Goal: Transaction & Acquisition: Purchase product/service

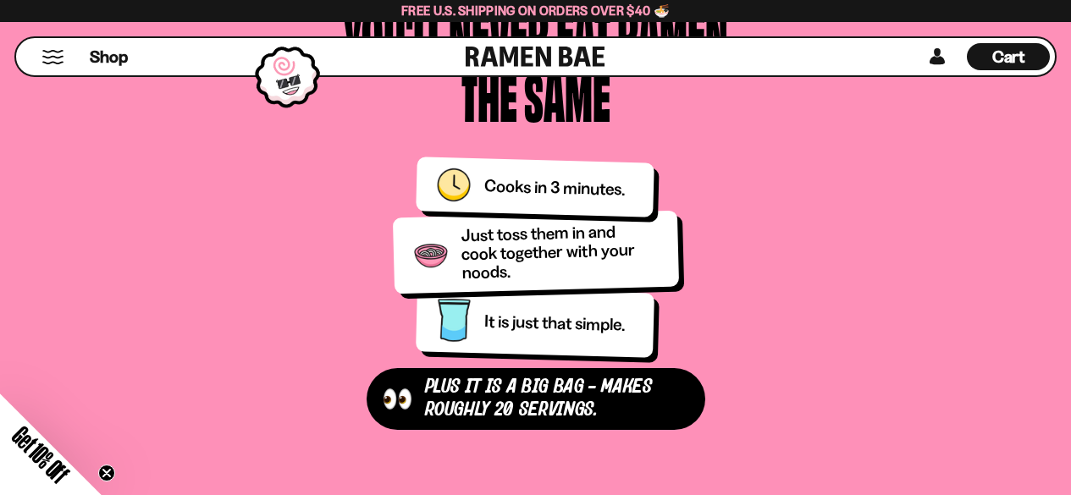
scroll to position [2370, 0]
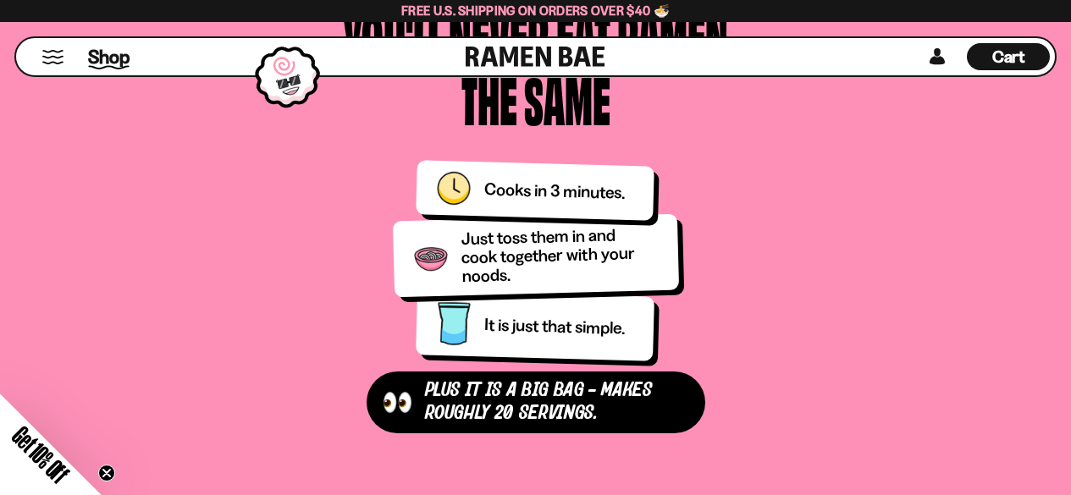
click at [107, 55] on span "Shop" at bounding box center [108, 56] width 41 height 25
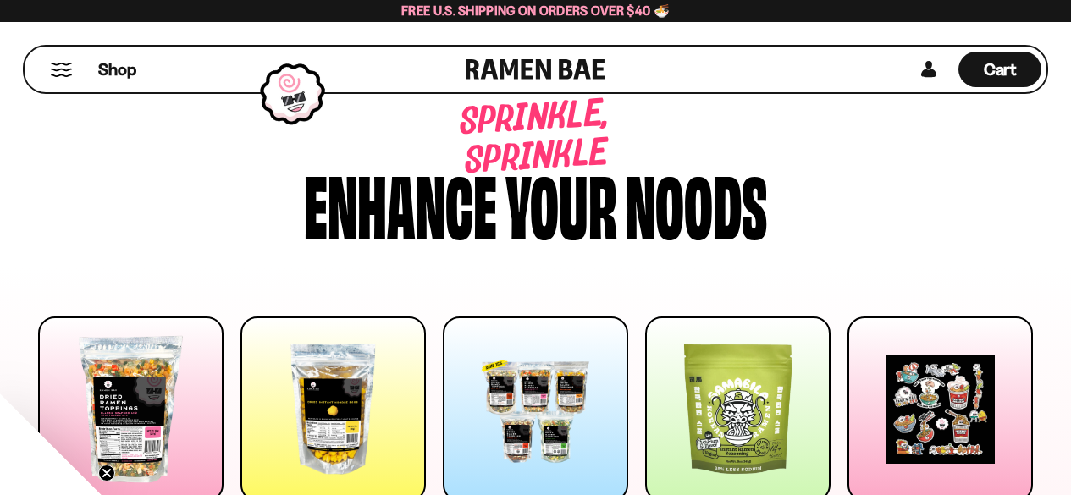
scroll to position [254, 0]
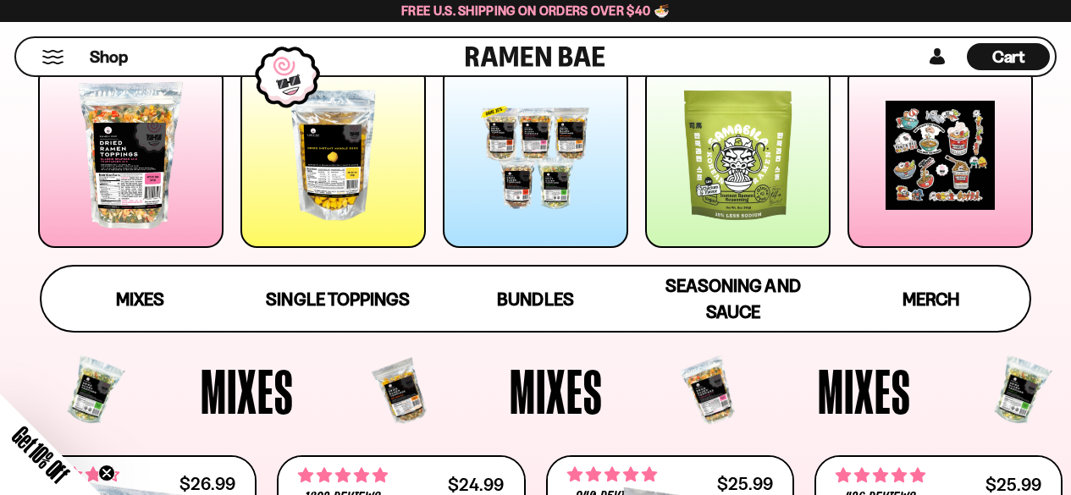
click at [305, 183] on div at bounding box center [332, 155] width 185 height 185
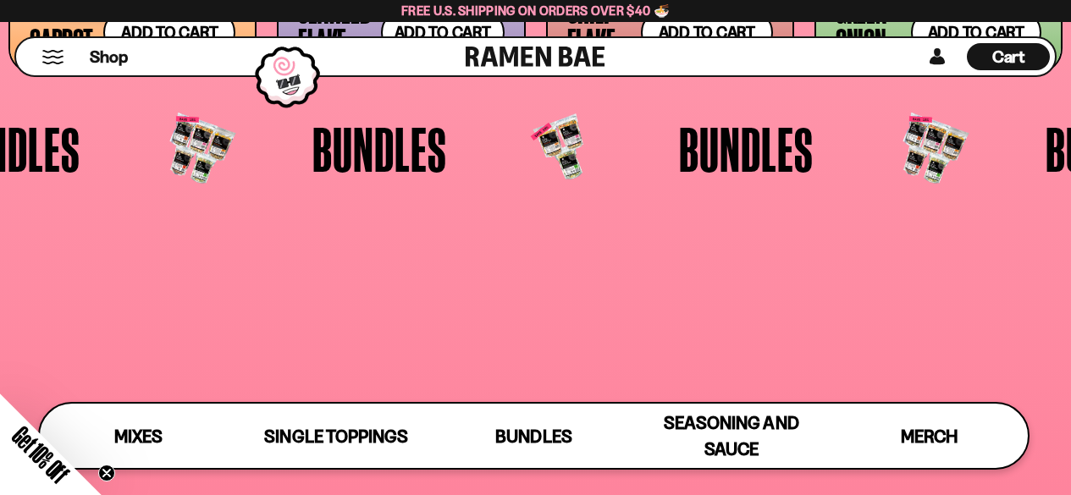
scroll to position [2973, 0]
